Goal: Information Seeking & Learning: Learn about a topic

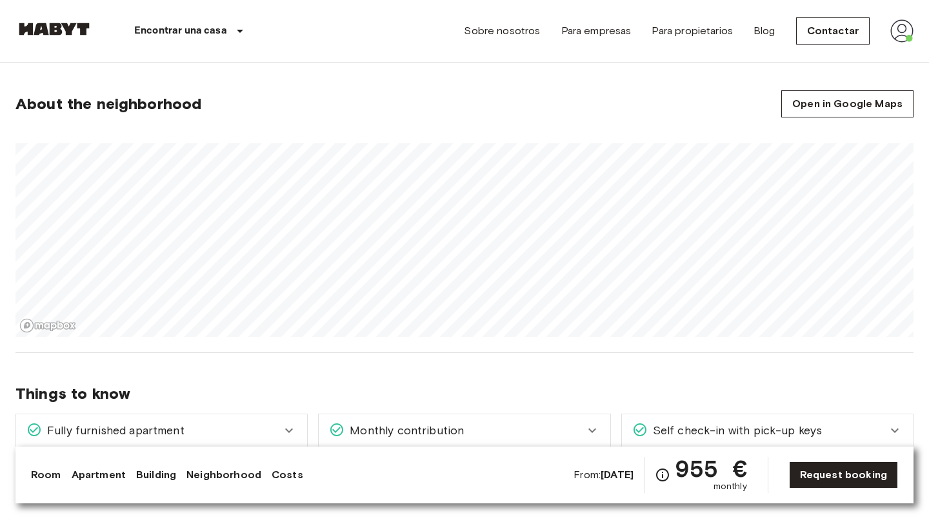
click at [490, 341] on section "About the neighborhood Open in Google Maps" at bounding box center [464, 205] width 898 height 293
drag, startPoint x: 757, startPoint y: 237, endPoint x: 651, endPoint y: 241, distance: 106.5
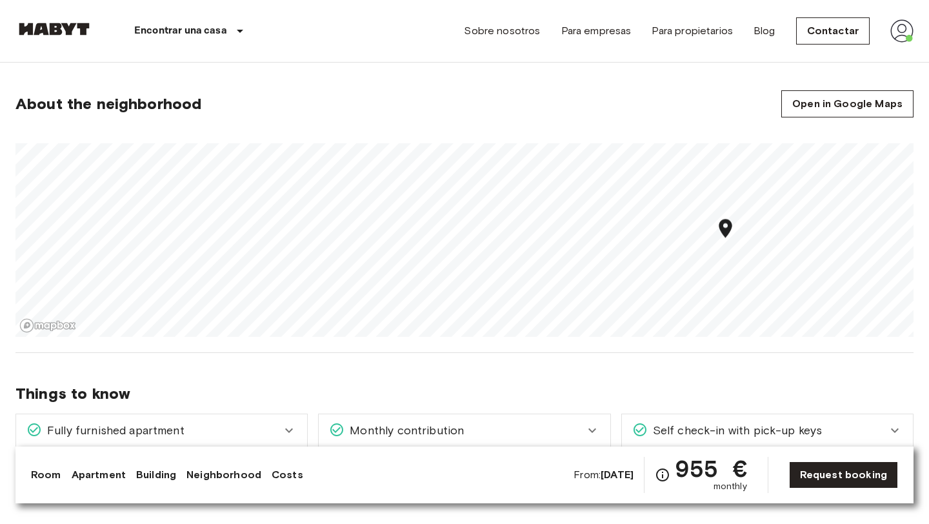
click at [714, 241] on div "Map marker" at bounding box center [725, 230] width 23 height 26
drag, startPoint x: 616, startPoint y: 225, endPoint x: 582, endPoint y: 254, distance: 44.4
click at [582, 249] on icon "Map marker" at bounding box center [581, 237] width 23 height 23
drag, startPoint x: 517, startPoint y: 251, endPoint x: 497, endPoint y: 241, distance: 23.1
click at [498, 241] on div "Map marker" at bounding box center [503, 232] width 23 height 26
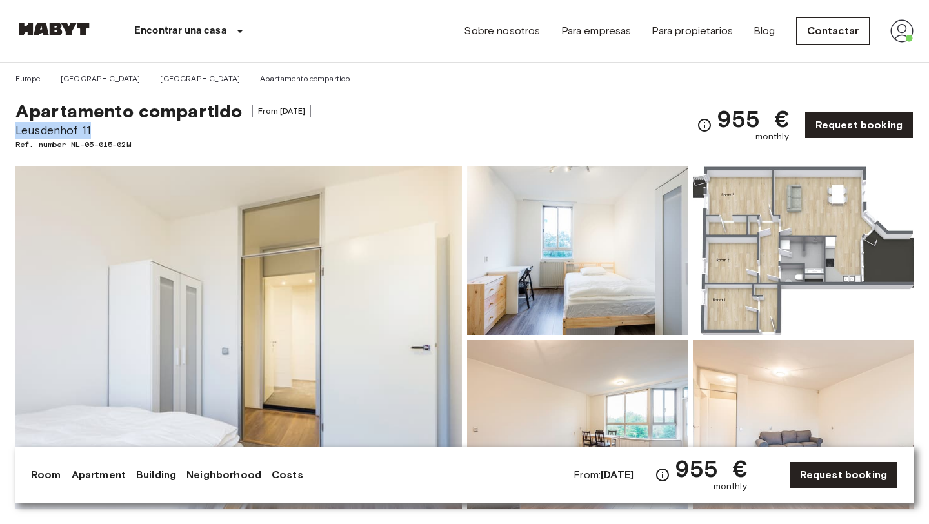
drag, startPoint x: 91, startPoint y: 130, endPoint x: 10, endPoint y: 131, distance: 80.6
copy span "Leusdenhof 11"
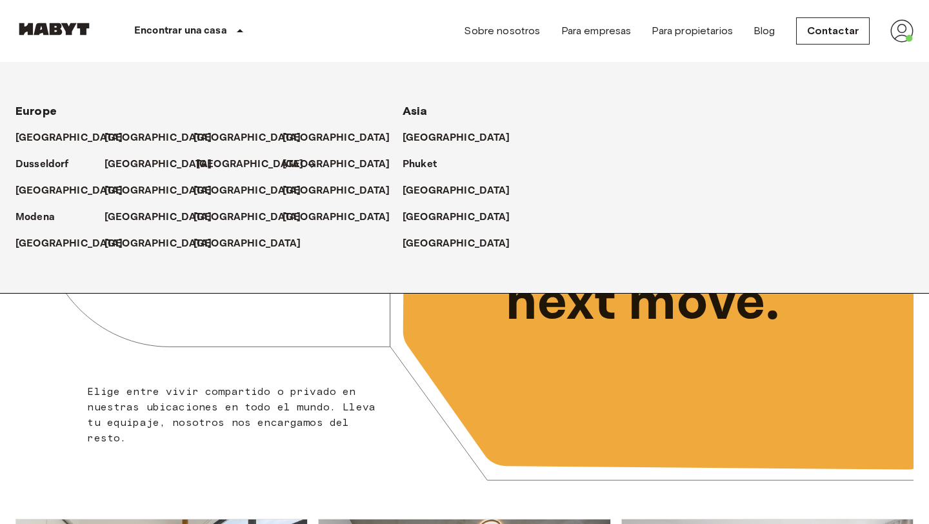
click at [204, 163] on p "[GEOGRAPHIC_DATA]" at bounding box center [250, 164] width 108 height 15
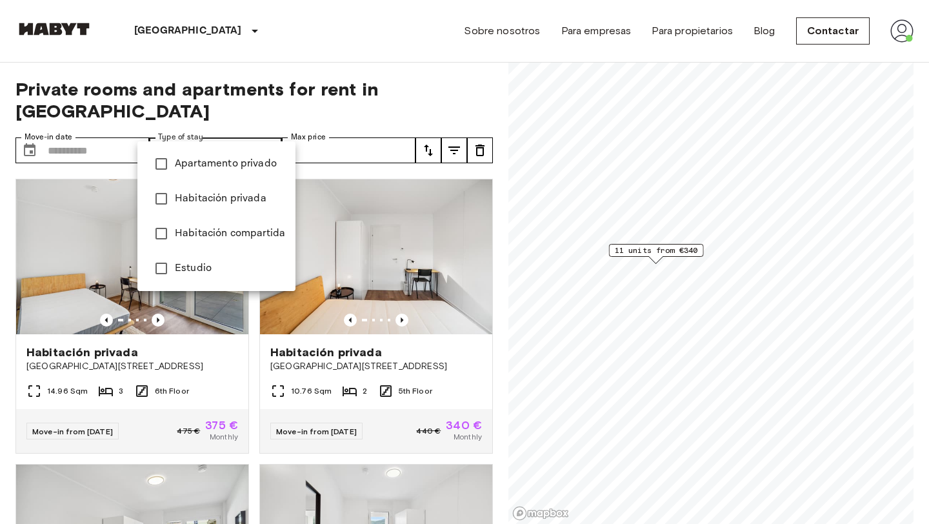
click at [246, 157] on span "Apartamento privado" at bounding box center [230, 163] width 110 height 15
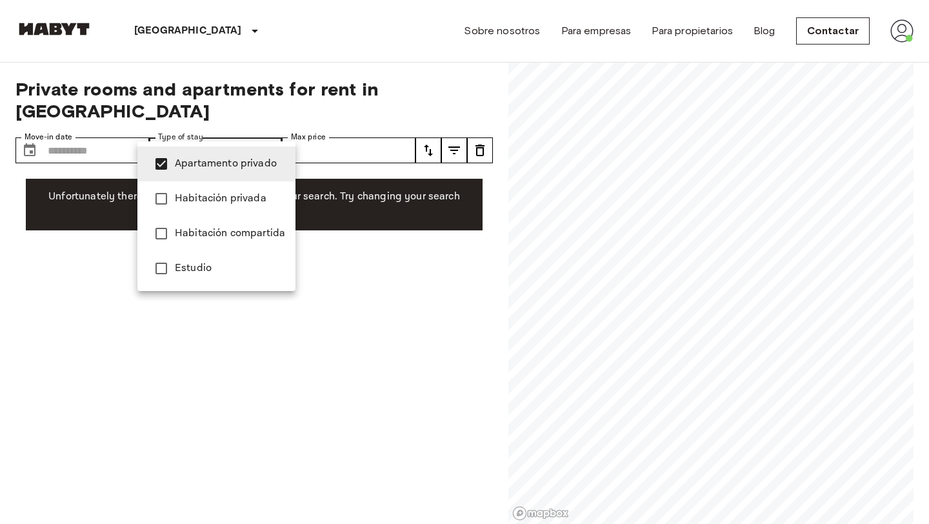
click at [231, 268] on span "Estudio" at bounding box center [230, 268] width 110 height 15
type input "**********"
click at [424, 61] on div at bounding box center [464, 262] width 929 height 524
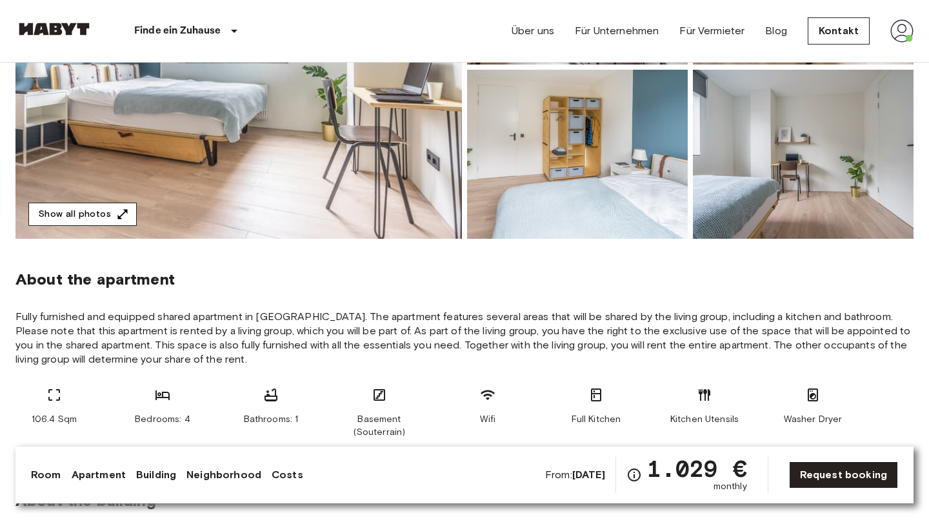
scroll to position [274, 0]
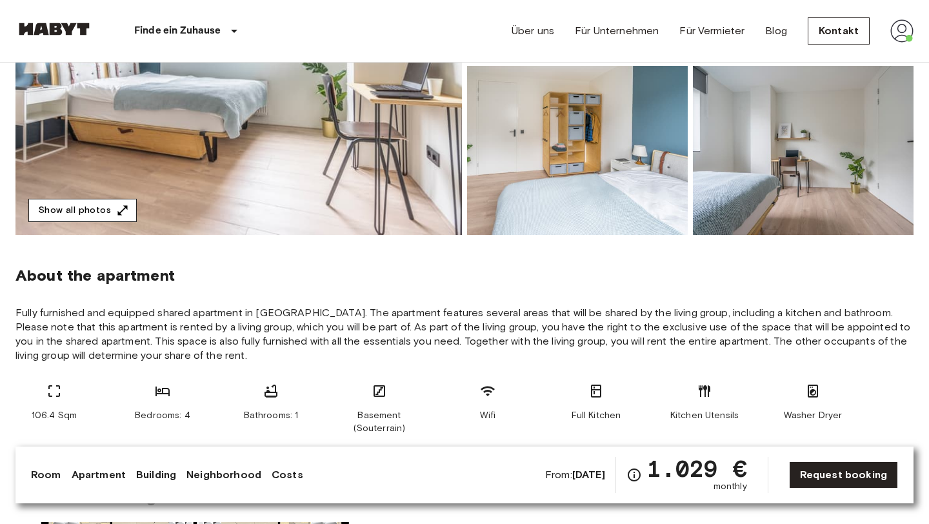
click at [113, 217] on button "Show all photos" at bounding box center [82, 211] width 108 height 24
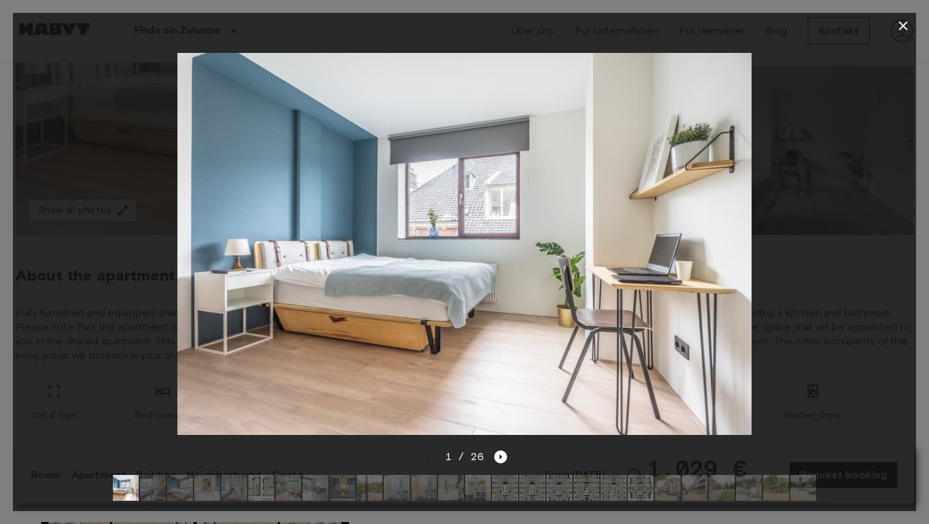
click at [264, 488] on img at bounding box center [261, 488] width 26 height 26
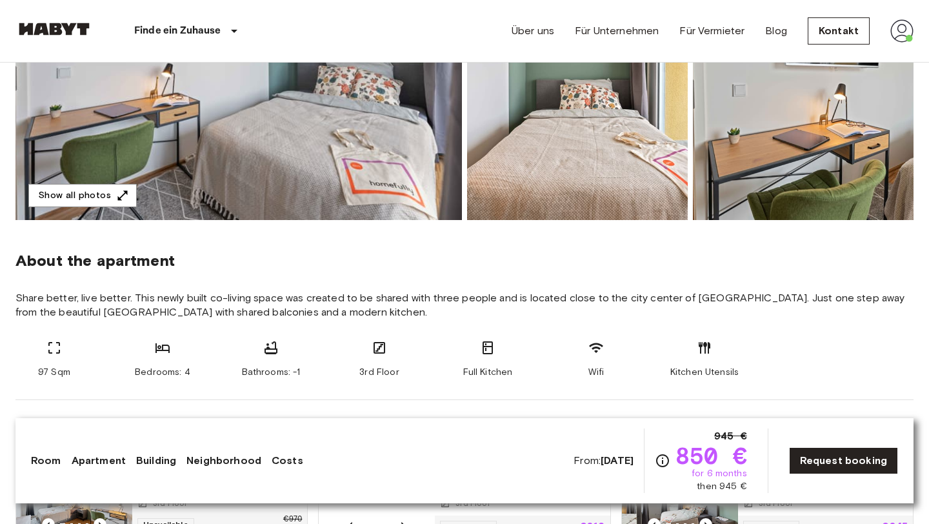
scroll to position [201, 0]
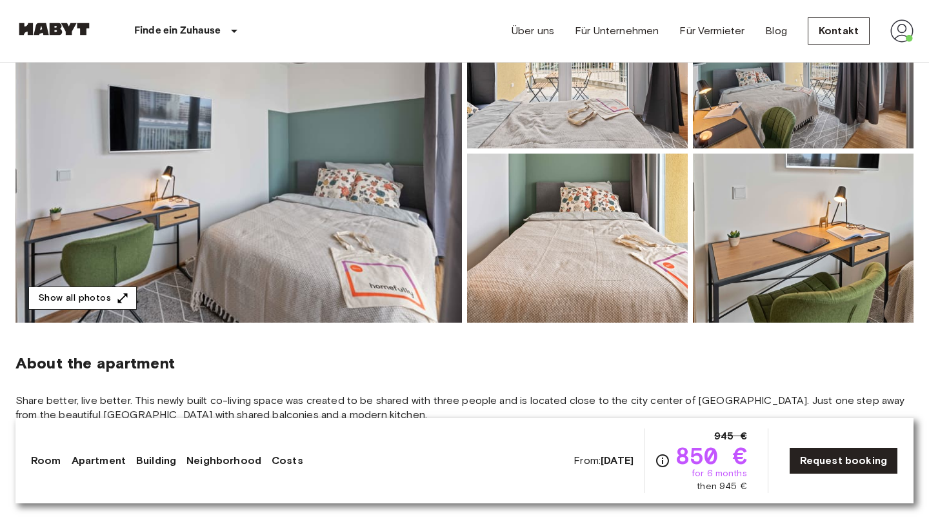
click at [117, 288] on button "Show all photos" at bounding box center [82, 298] width 108 height 24
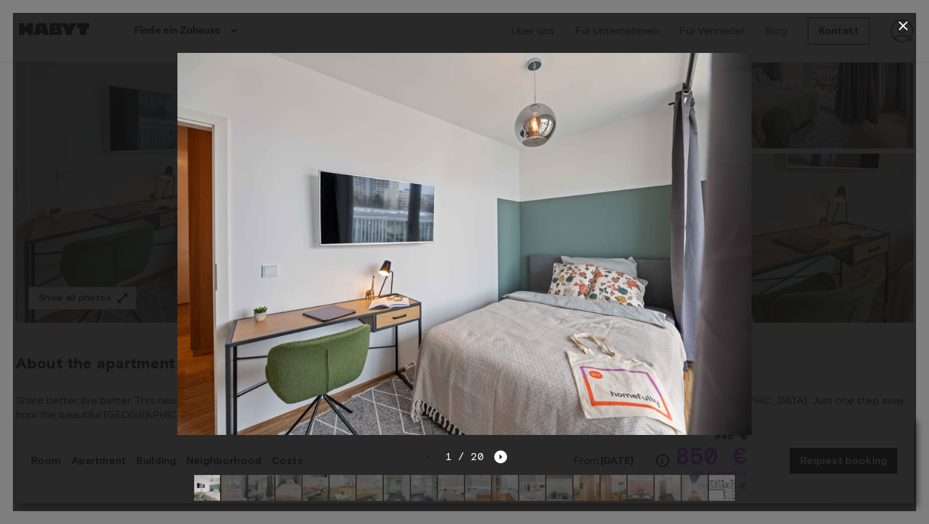
click at [722, 491] on img at bounding box center [722, 488] width 26 height 26
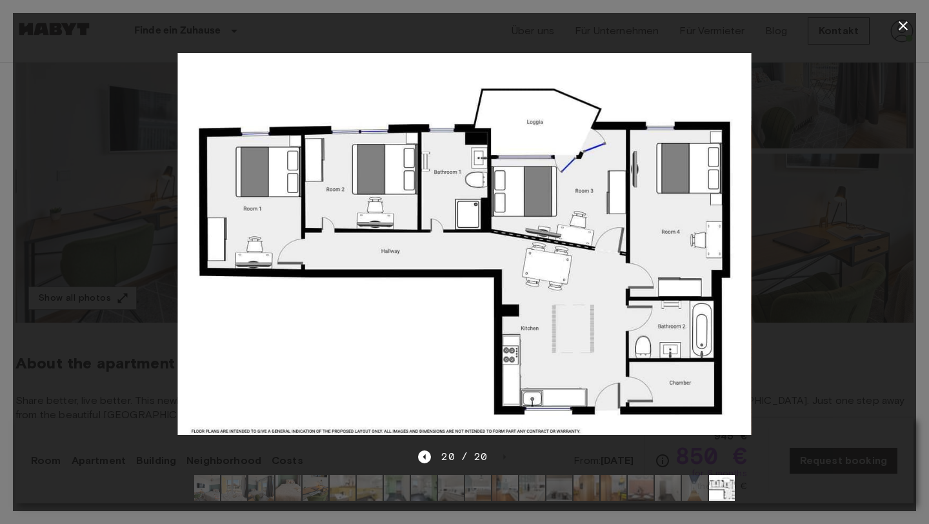
click at [206, 501] on div at bounding box center [464, 487] width 561 height 46
click at [212, 487] on img at bounding box center [207, 488] width 26 height 26
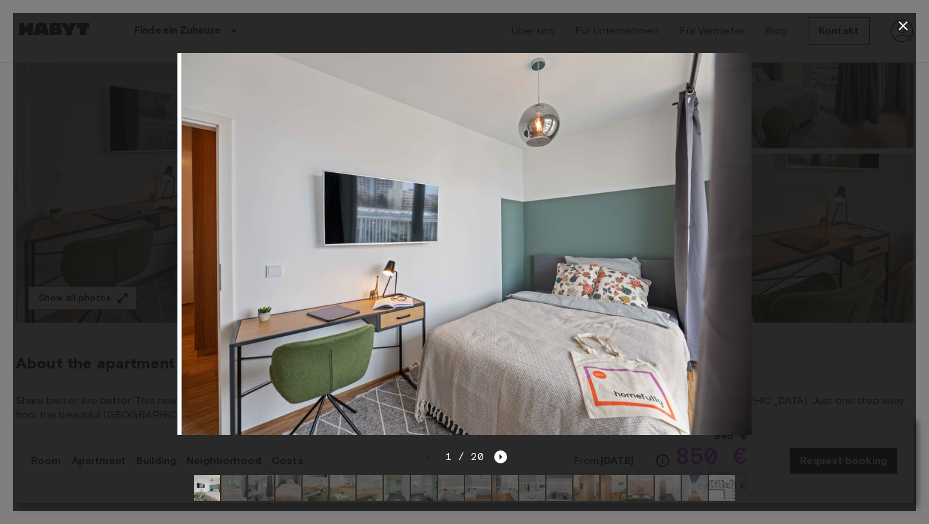
click at [244, 487] on img at bounding box center [234, 488] width 26 height 26
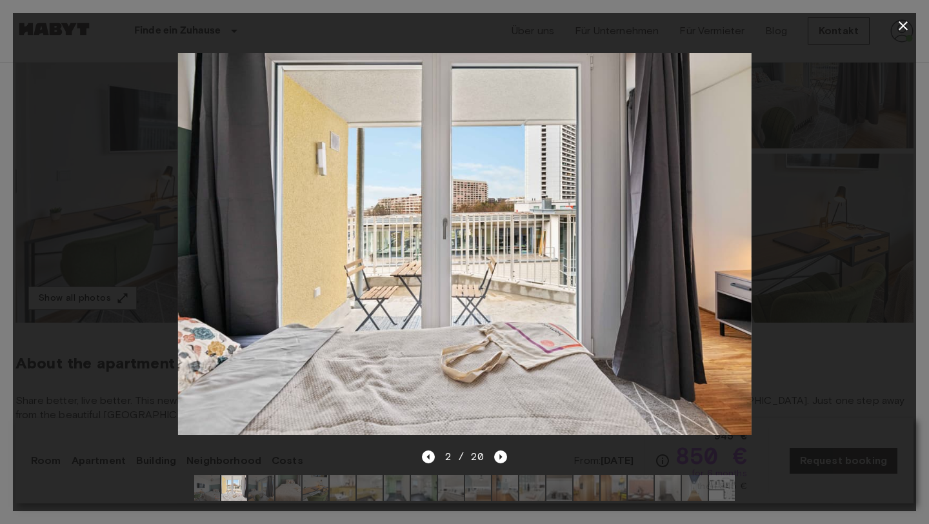
click at [275, 489] on img at bounding box center [288, 488] width 26 height 26
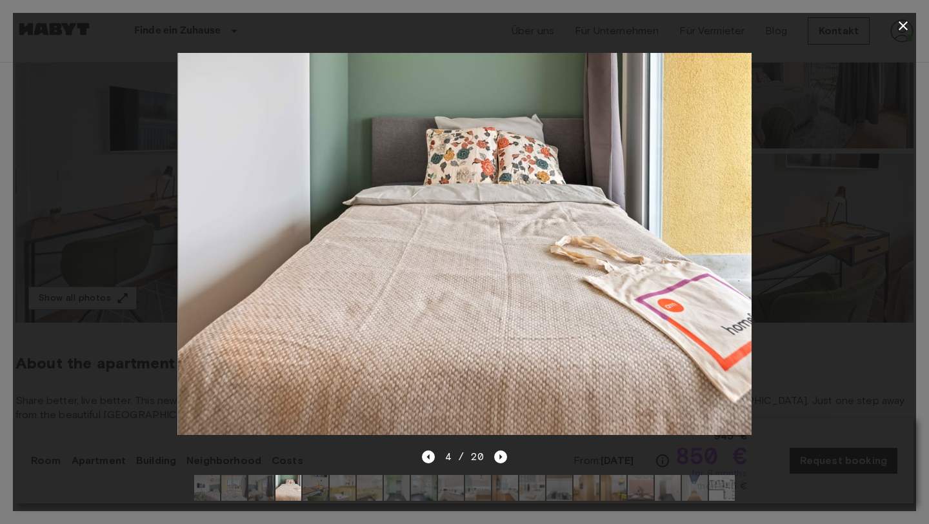
click at [301, 484] on img at bounding box center [288, 488] width 26 height 26
click at [310, 484] on img at bounding box center [315, 488] width 26 height 26
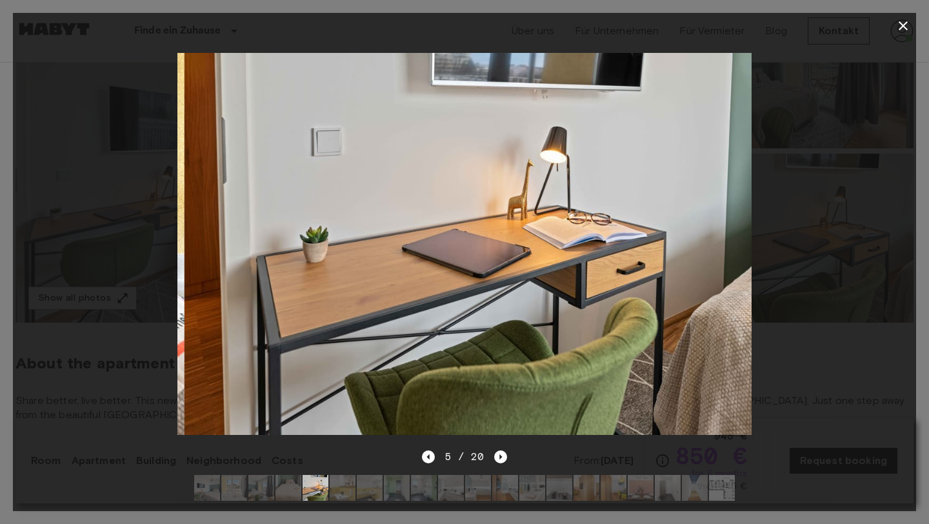
click at [348, 485] on img at bounding box center [343, 488] width 26 height 26
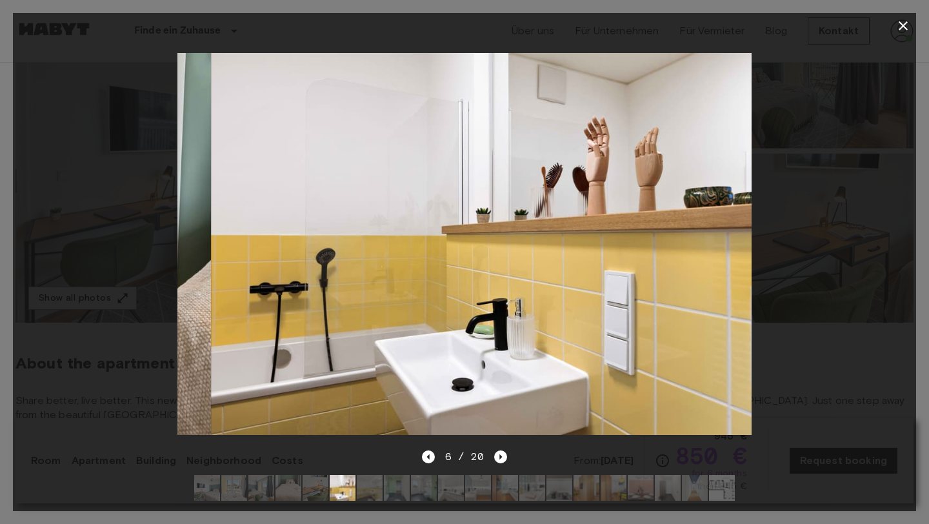
click at [380, 486] on img at bounding box center [370, 488] width 26 height 26
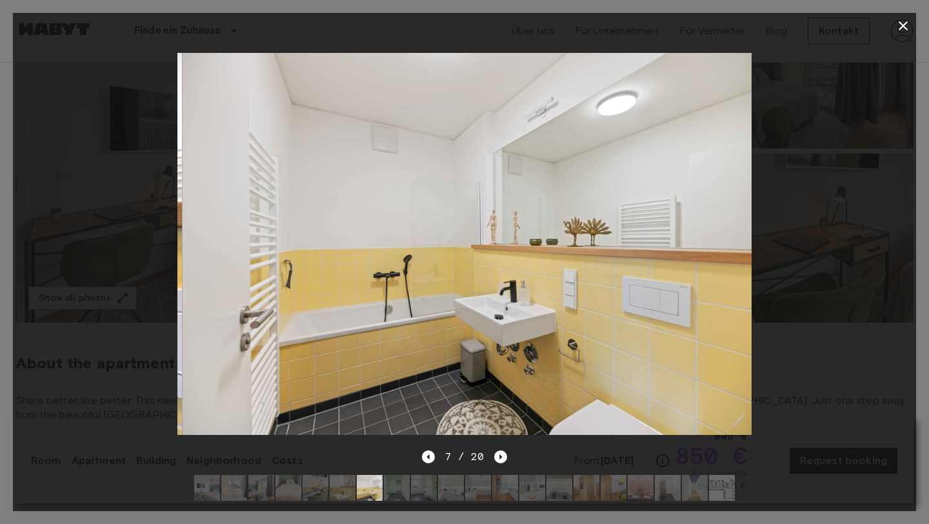
click at [433, 482] on img at bounding box center [424, 488] width 26 height 26
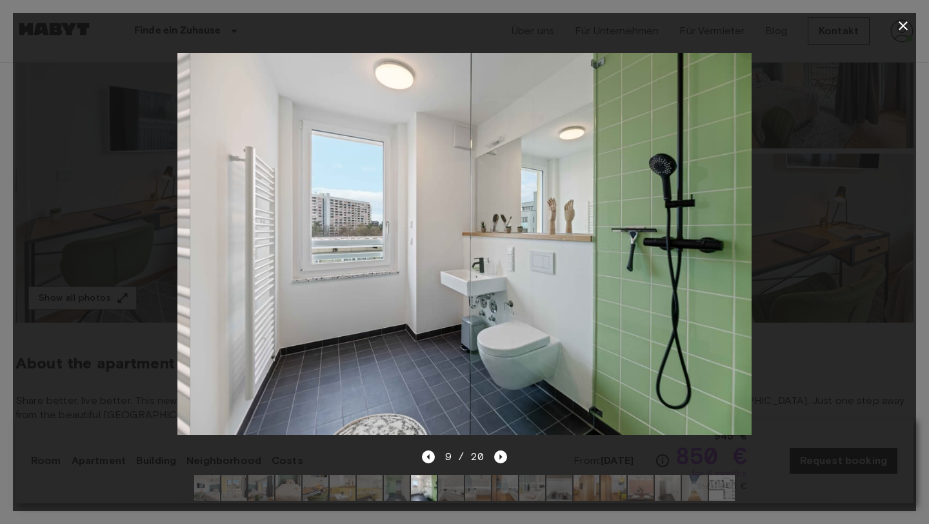
click at [726, 494] on img at bounding box center [722, 488] width 26 height 26
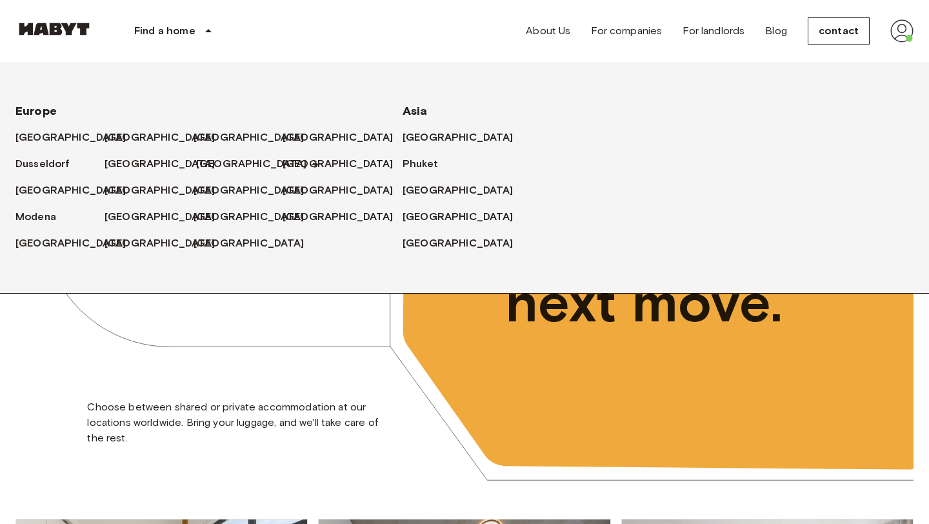
click at [207, 168] on font "[GEOGRAPHIC_DATA]" at bounding box center [251, 163] width 111 height 12
